Goal: Check status: Check status

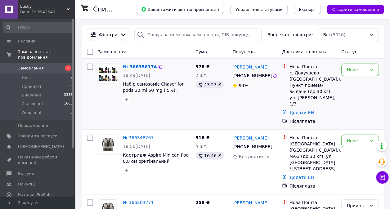
click at [249, 66] on link "Елена Федунец" at bounding box center [250, 67] width 36 height 6
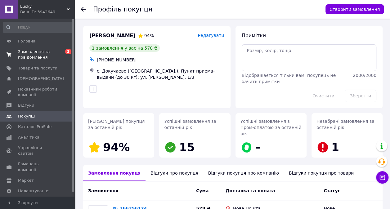
click at [34, 57] on span "Замовлення та повідомлення" at bounding box center [37, 54] width 39 height 11
